Goal: Task Accomplishment & Management: Manage account settings

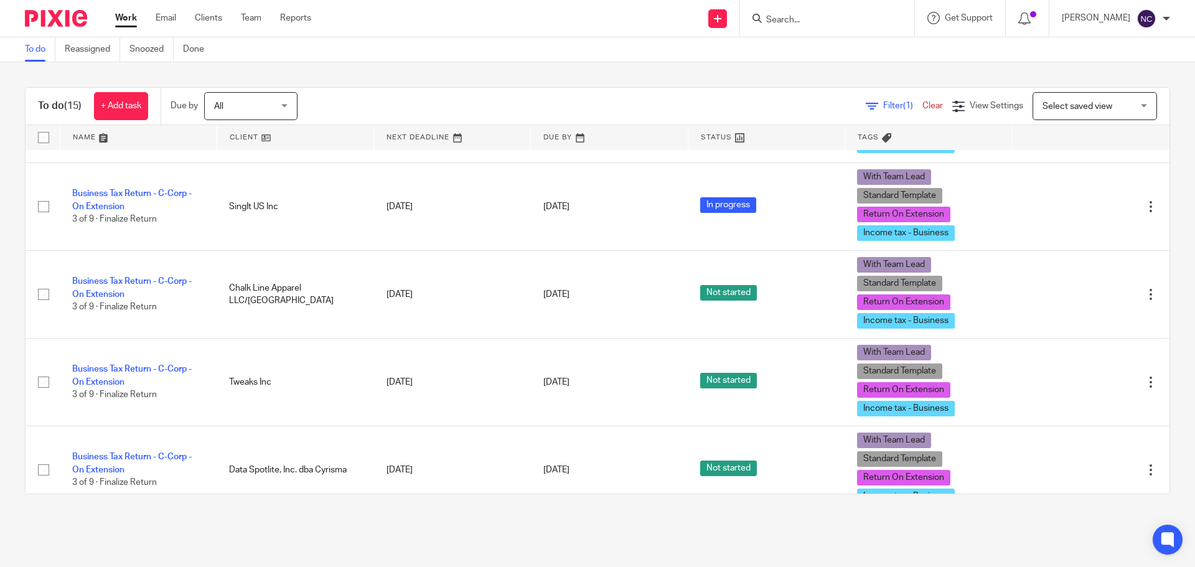
scroll to position [685, 0]
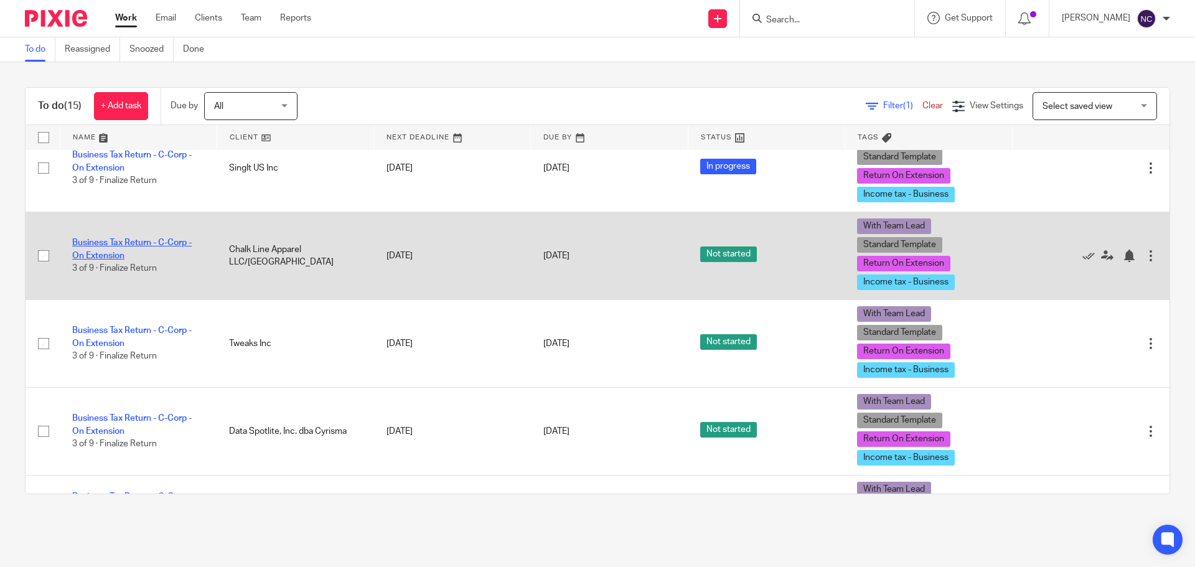
click at [121, 241] on link "Business Tax Return - C-Corp - On Extension" at bounding box center [131, 248] width 119 height 21
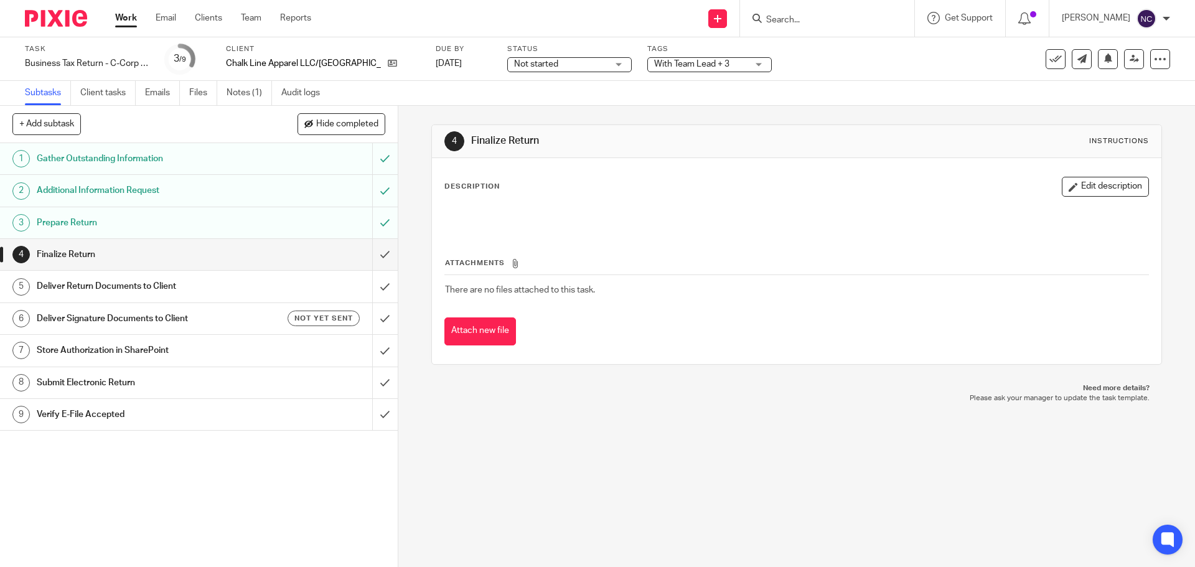
click at [549, 65] on span "Not started" at bounding box center [560, 64] width 93 height 13
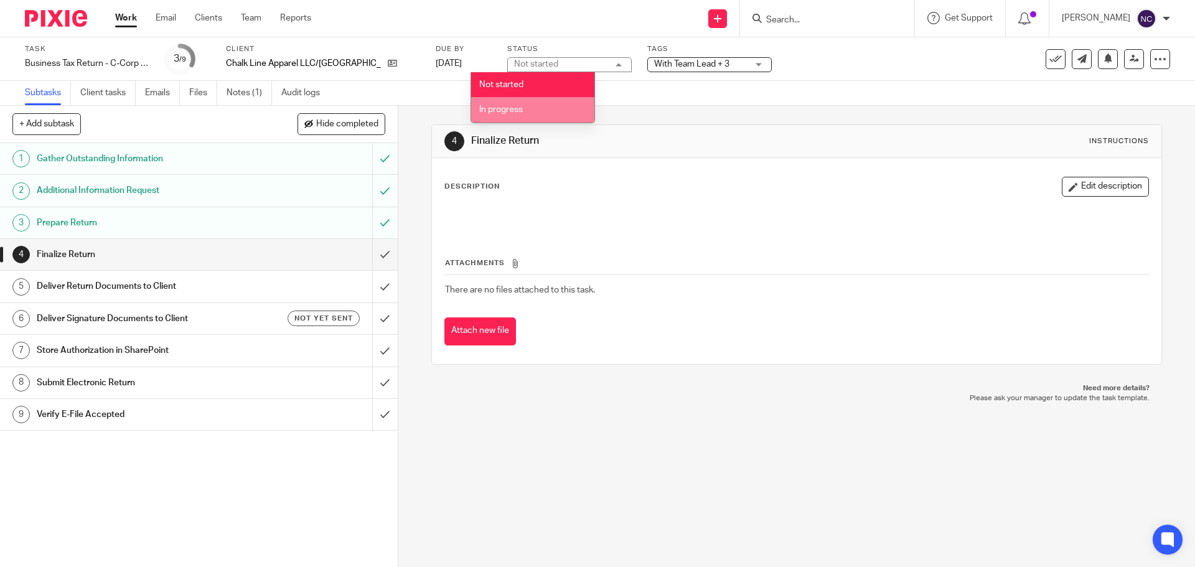
click at [522, 106] on span "In progress" at bounding box center [501, 109] width 44 height 9
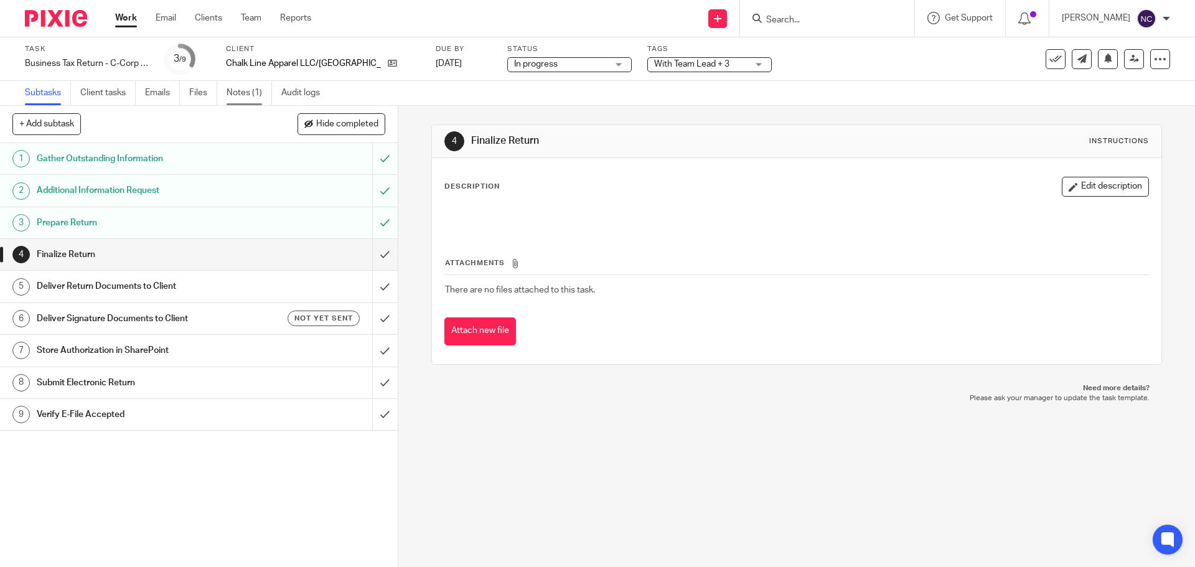
click at [253, 95] on link "Notes (1)" at bounding box center [249, 93] width 45 height 24
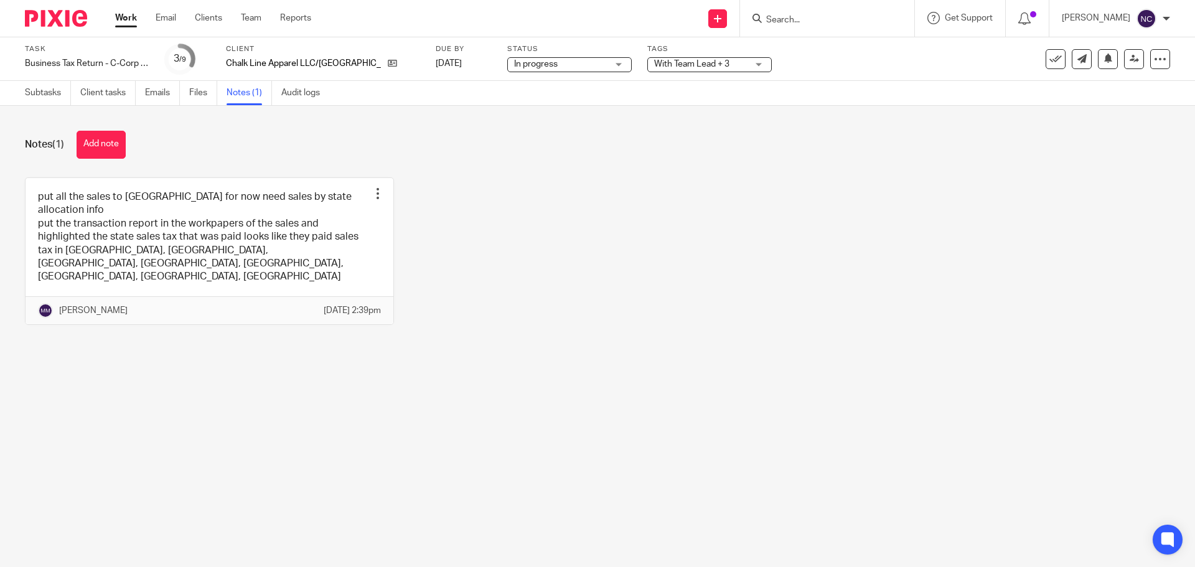
click at [54, 23] on img at bounding box center [56, 18] width 62 height 17
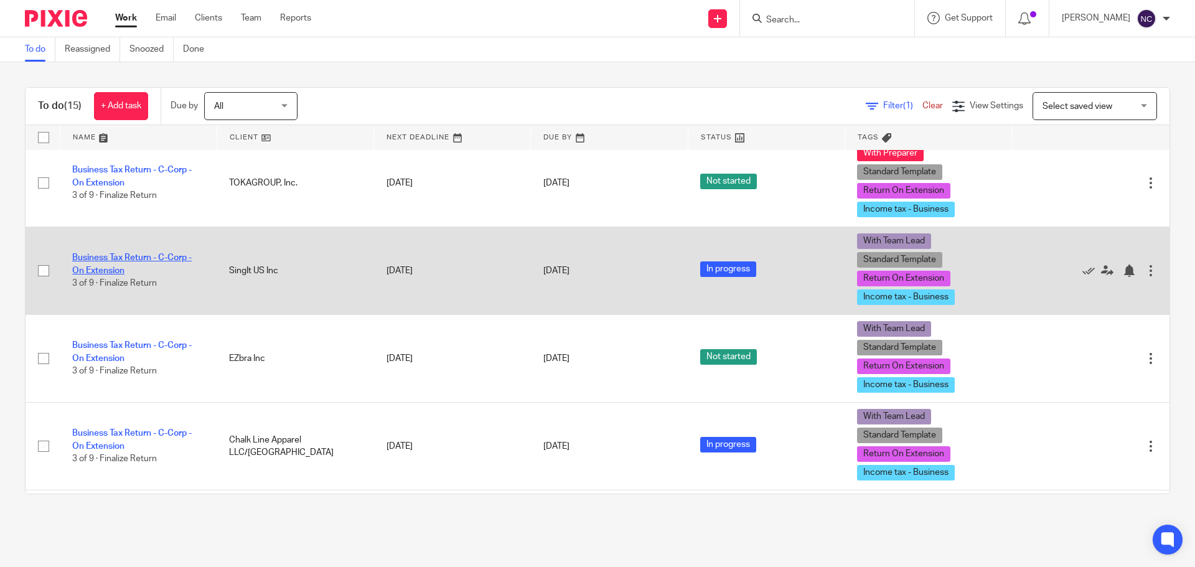
scroll to position [498, 0]
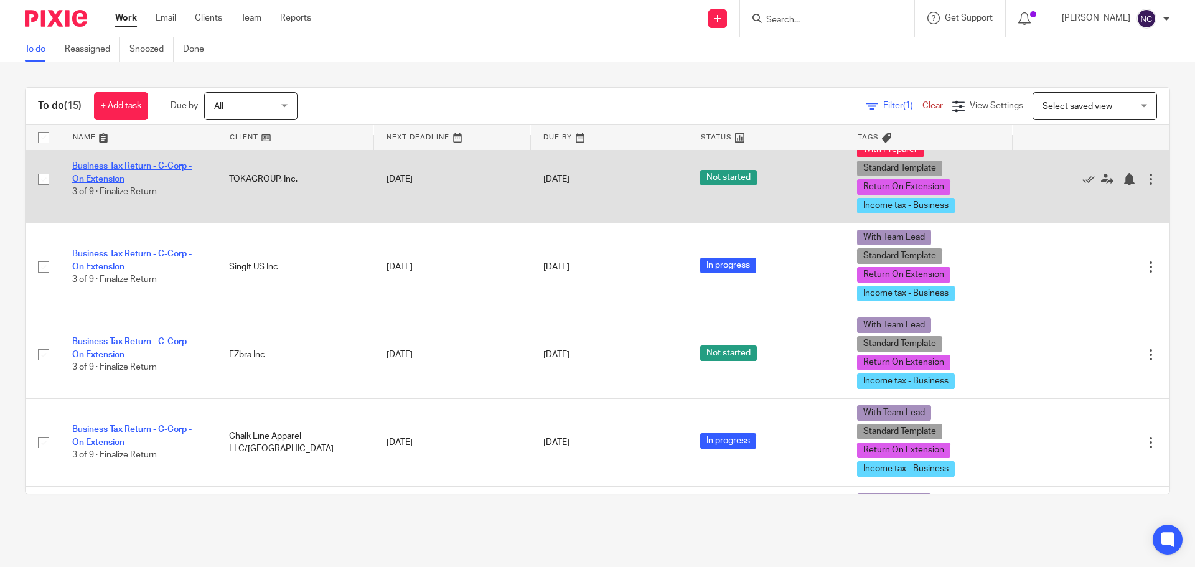
click at [121, 180] on link "Business Tax Return - C-Corp - On Extension" at bounding box center [131, 172] width 119 height 21
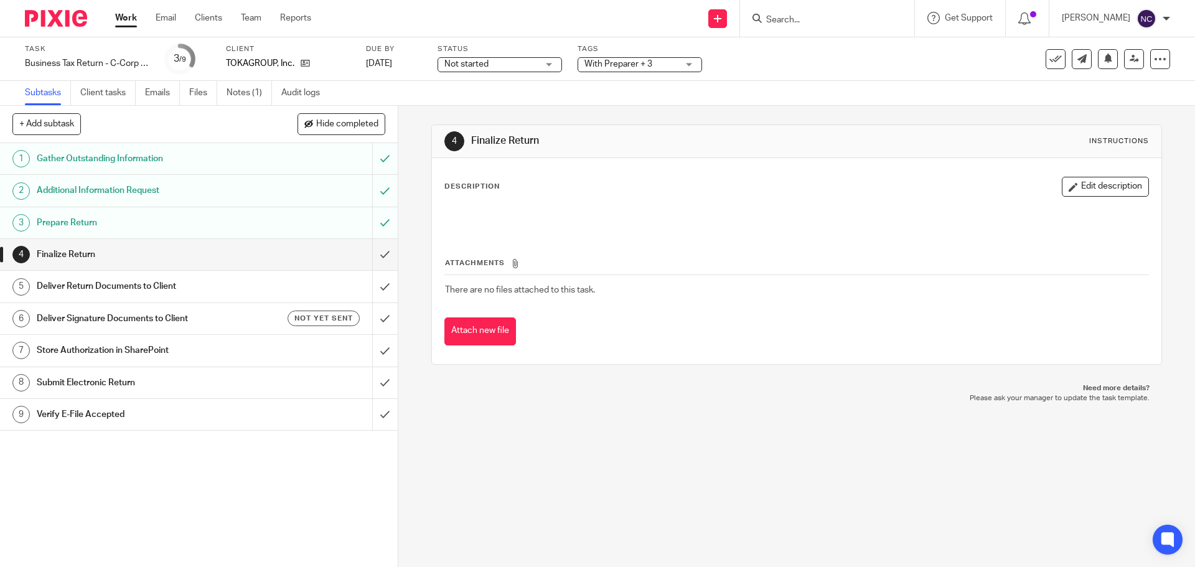
click at [224, 89] on ul "Subtasks Client tasks Emails Files Notes (1) Audit logs" at bounding box center [182, 93] width 314 height 24
click at [245, 95] on link "Notes (1)" at bounding box center [249, 93] width 45 height 24
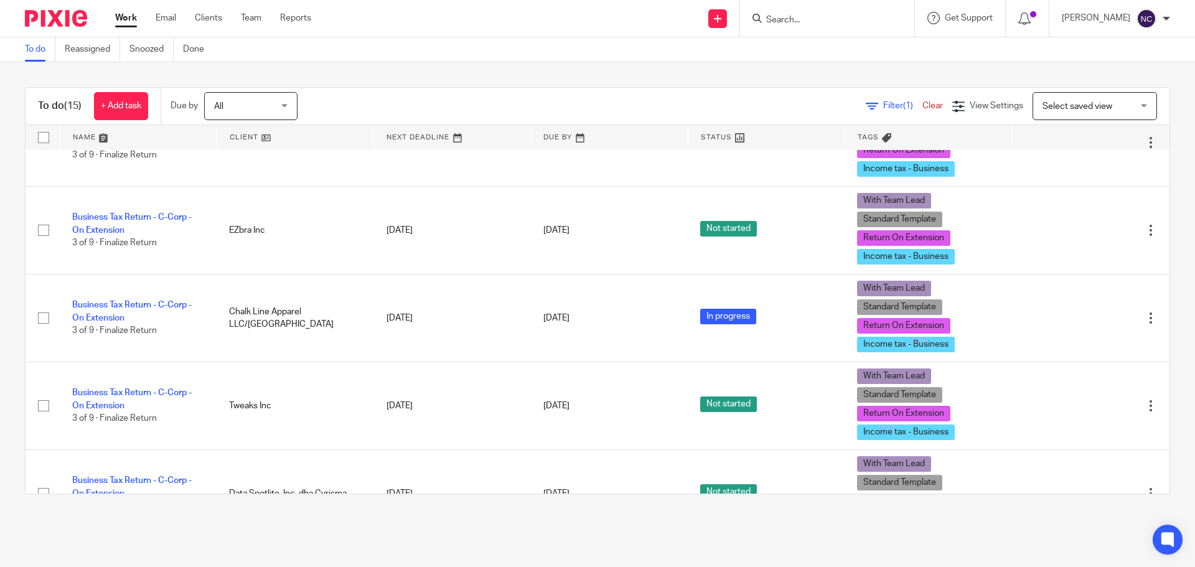
scroll to position [685, 0]
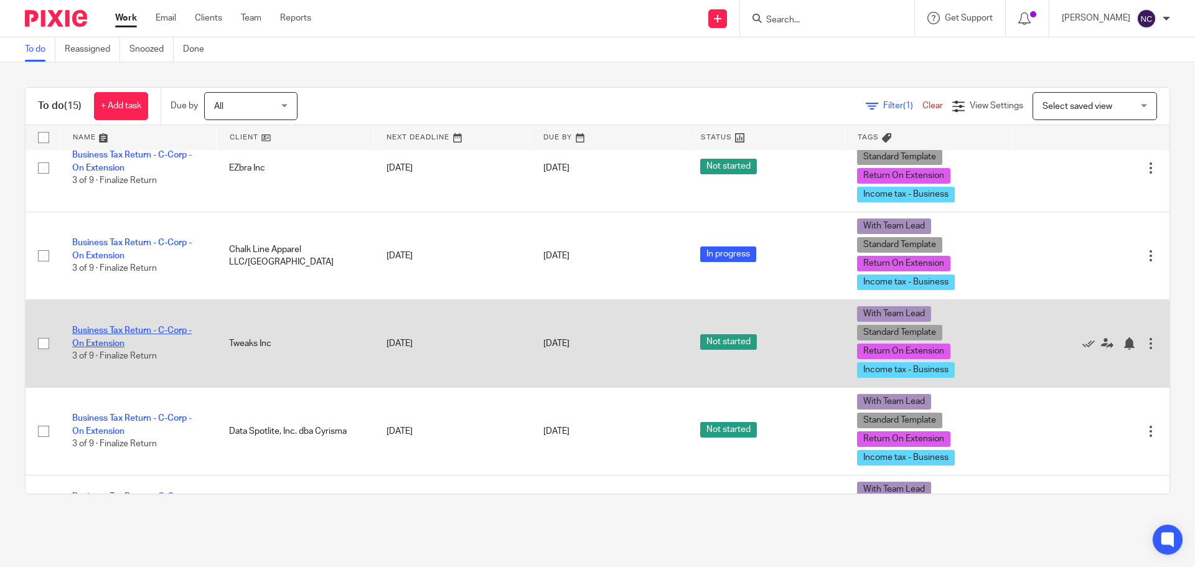
click at [120, 335] on link "Business Tax Return - C-Corp - On Extension" at bounding box center [131, 336] width 119 height 21
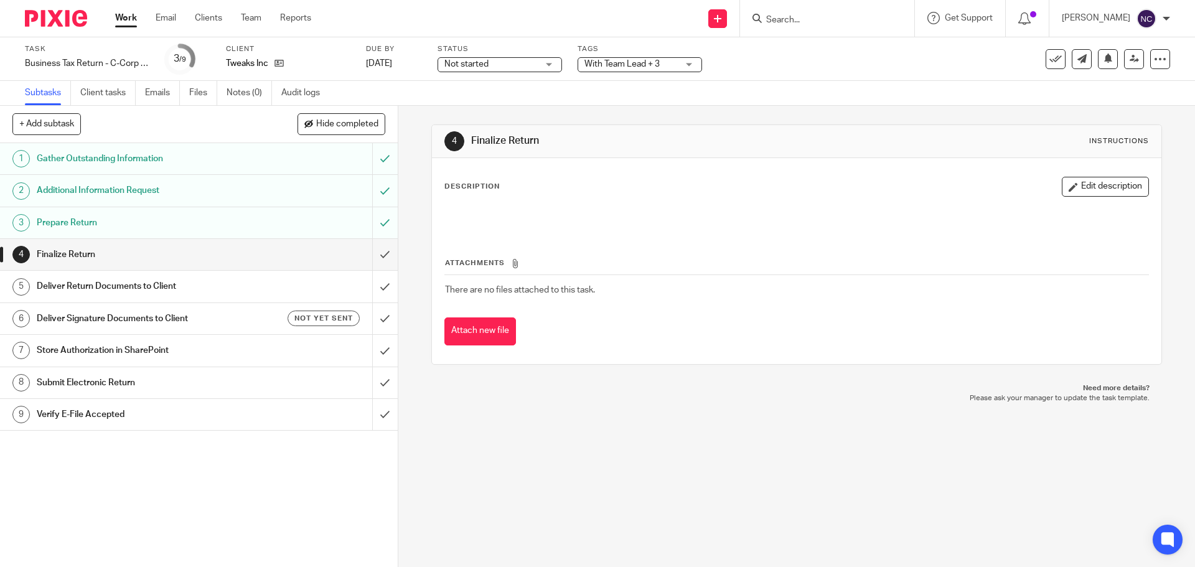
click at [639, 480] on div "4 Finalize Return Instructions Description Edit description Attachments There a…" at bounding box center [796, 336] width 797 height 461
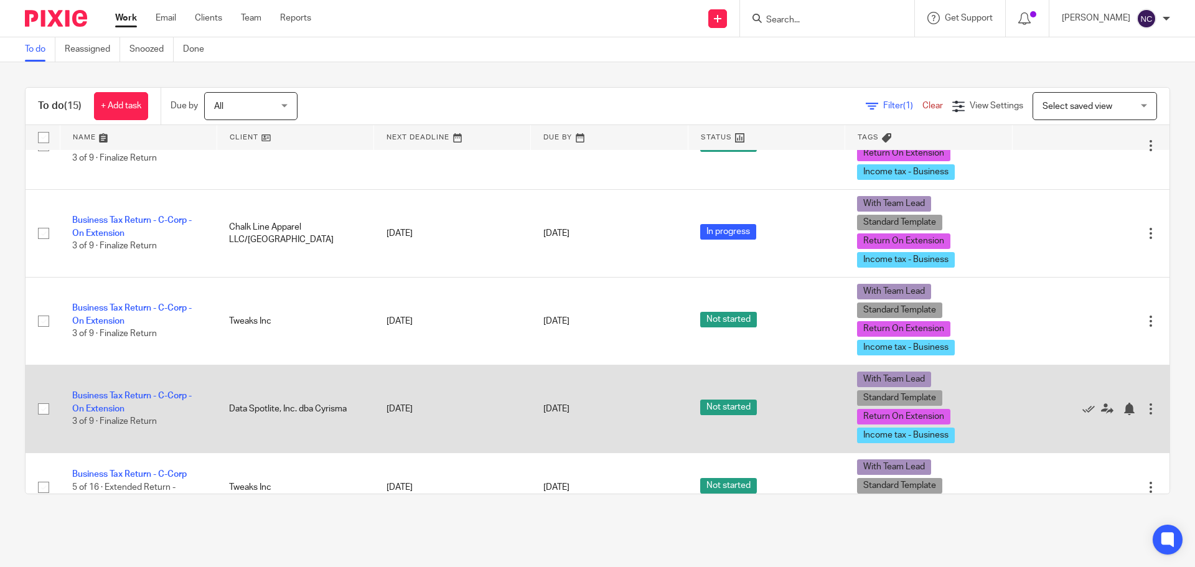
scroll to position [706, 0]
